Goal: Find specific page/section: Find specific page/section

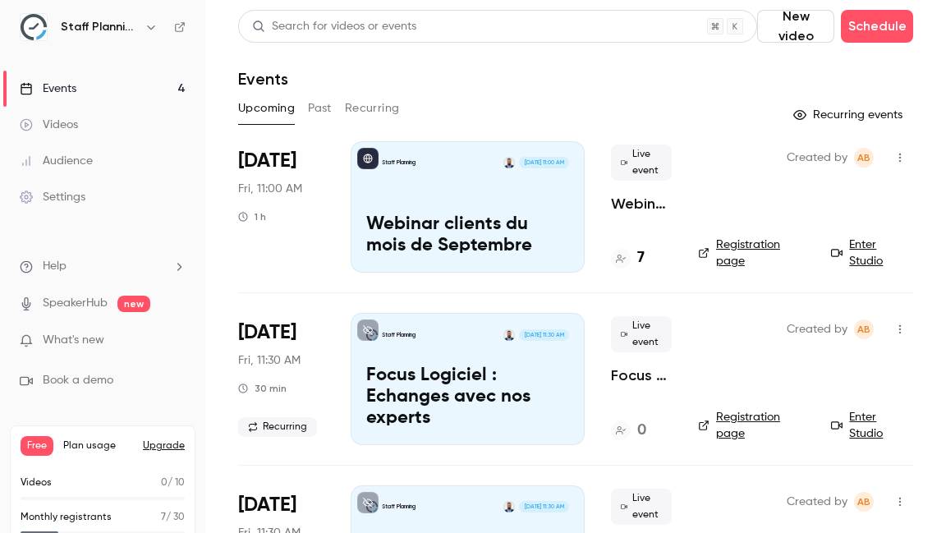
click at [634, 263] on div "7" at bounding box center [628, 258] width 34 height 22
